Goal: Information Seeking & Learning: Learn about a topic

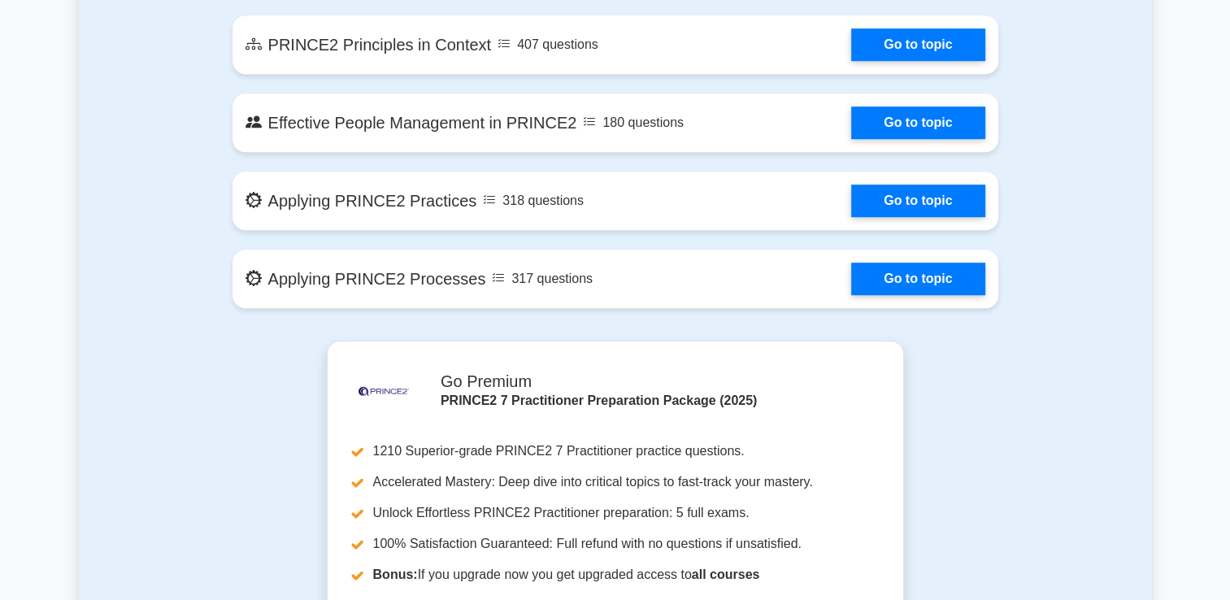
scroll to position [966, 0]
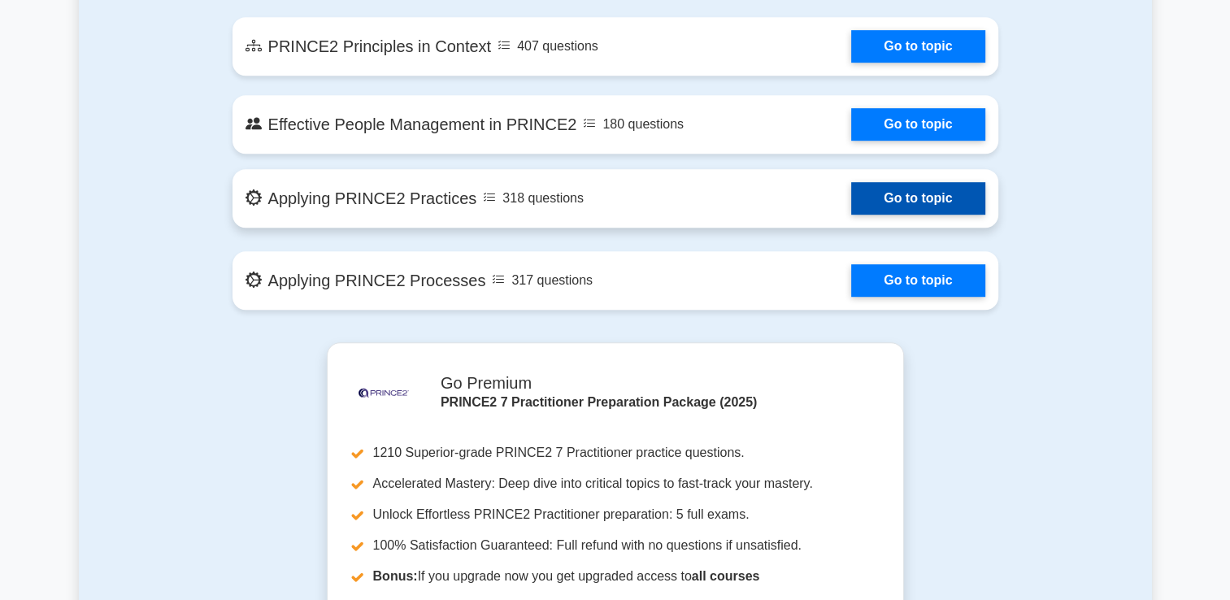
click at [929, 199] on link "Go to topic" at bounding box center [917, 198] width 133 height 33
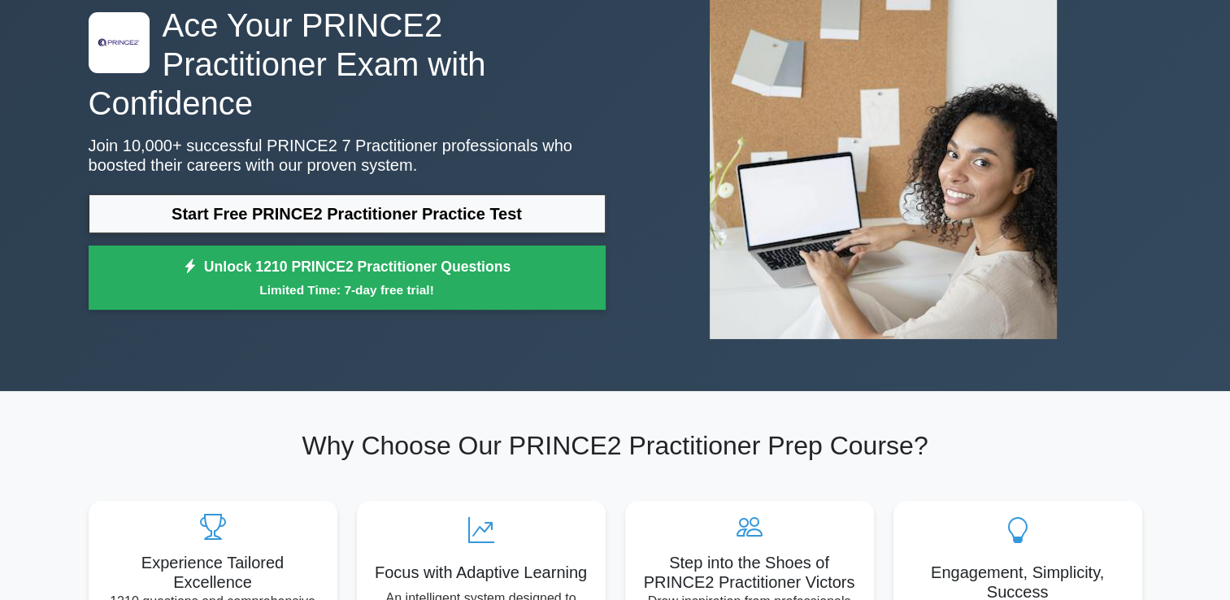
scroll to position [0, 0]
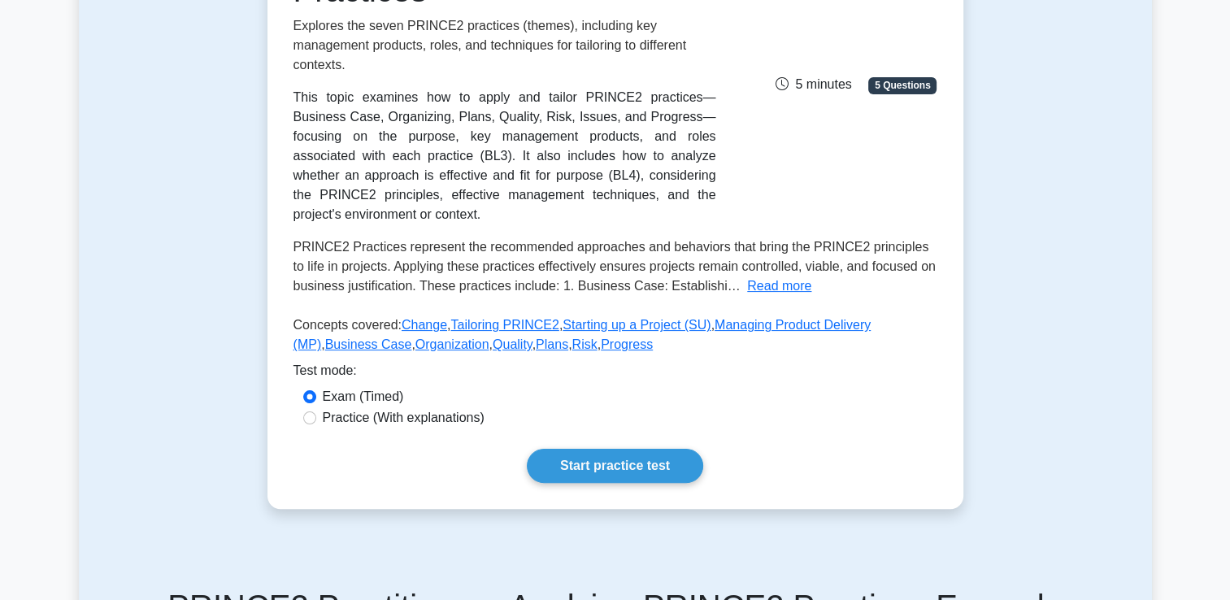
scroll to position [318, 0]
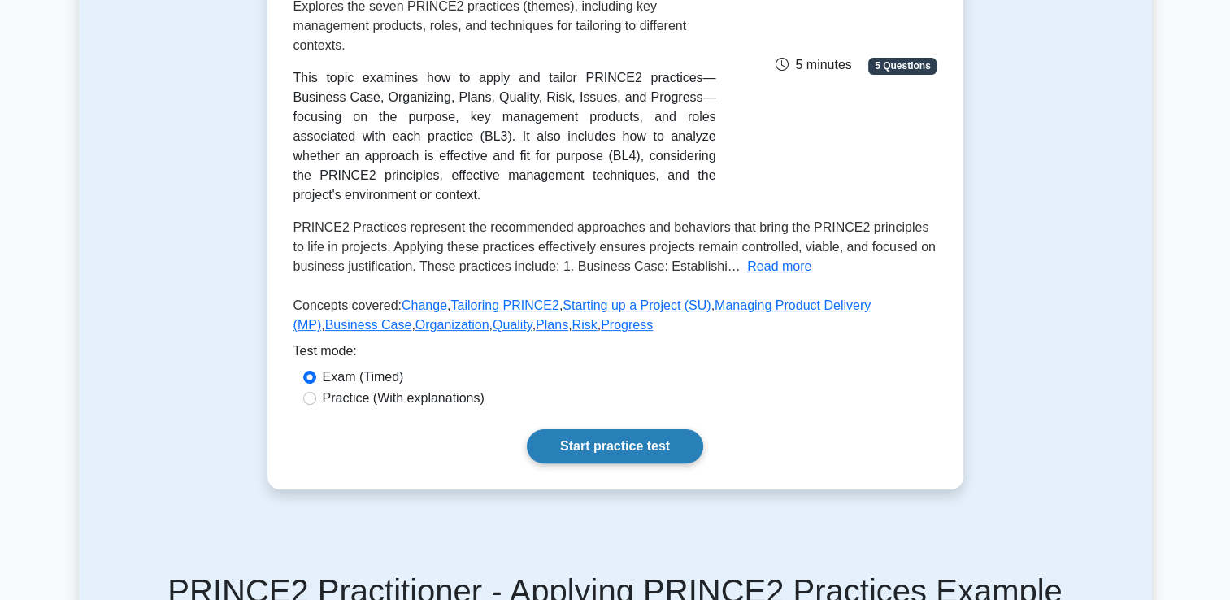
click at [612, 429] on link "Start practice test" at bounding box center [615, 446] width 176 height 34
